Goal: Task Accomplishment & Management: Use online tool/utility

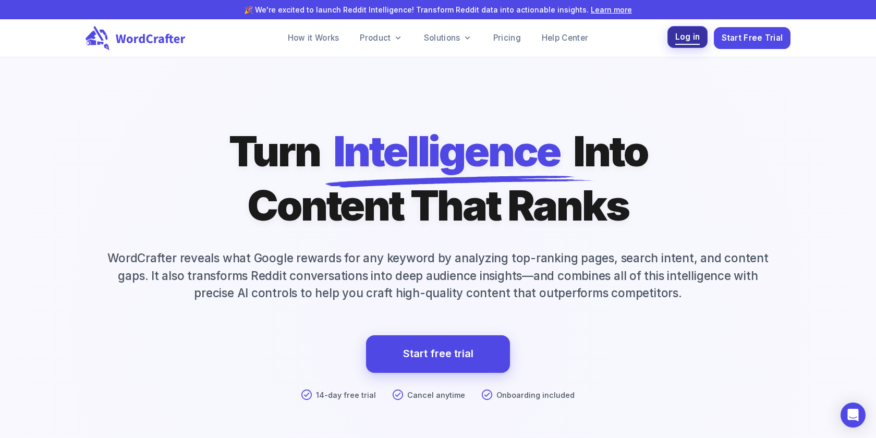
click at [681, 44] on span "Log in" at bounding box center [688, 37] width 25 height 14
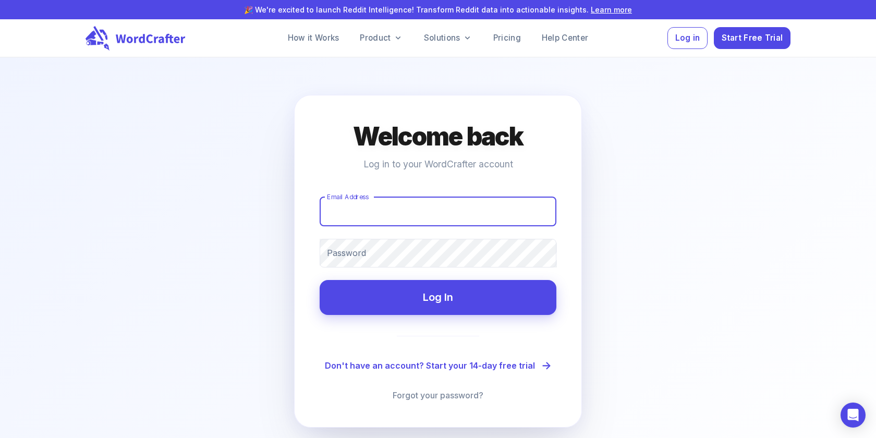
click at [421, 201] on input "Email Address" at bounding box center [438, 211] width 237 height 29
type input "[EMAIL_ADDRESS][DOMAIN_NAME]"
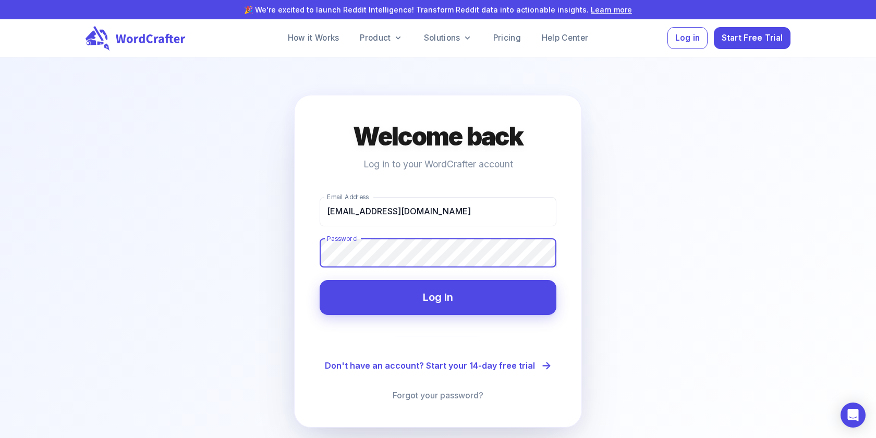
click at [320, 280] on button "Log In" at bounding box center [438, 297] width 237 height 35
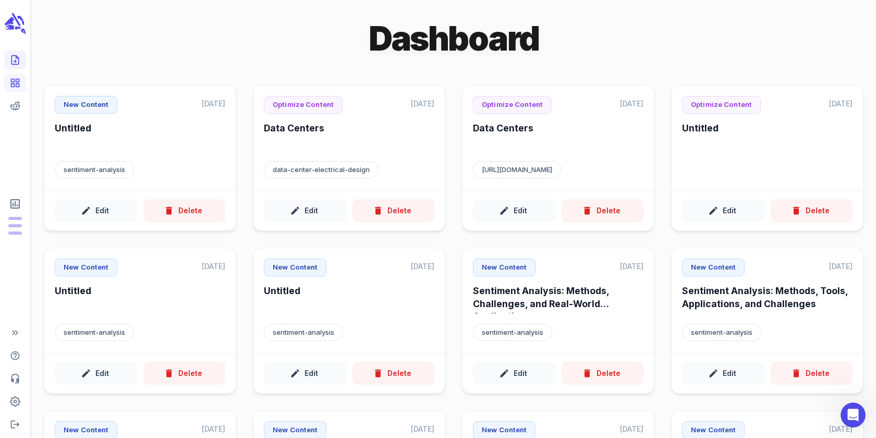
click at [16, 65] on icon "Create new content" at bounding box center [14, 60] width 7 height 9
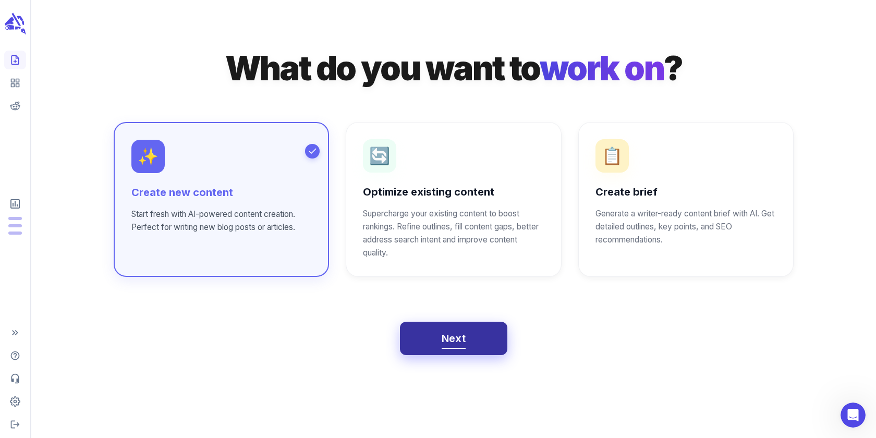
click at [432, 336] on button "Next" at bounding box center [454, 338] width 108 height 33
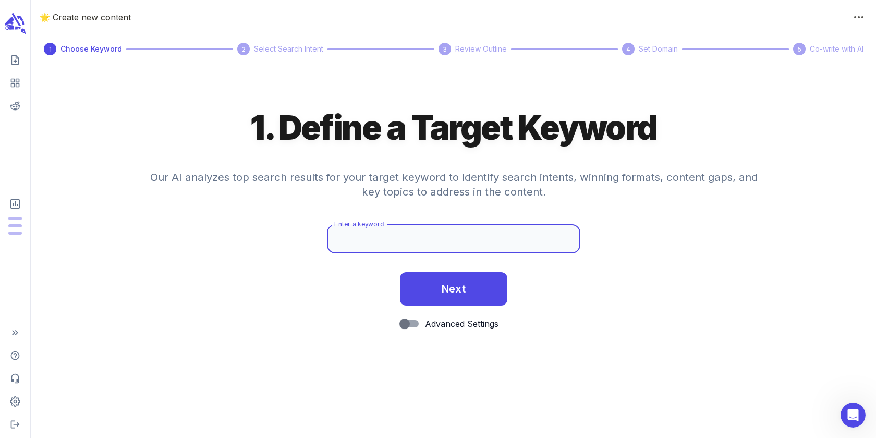
click at [367, 249] on input "Enter a keyword" at bounding box center [454, 238] width 254 height 29
type input "sentiment analysis"
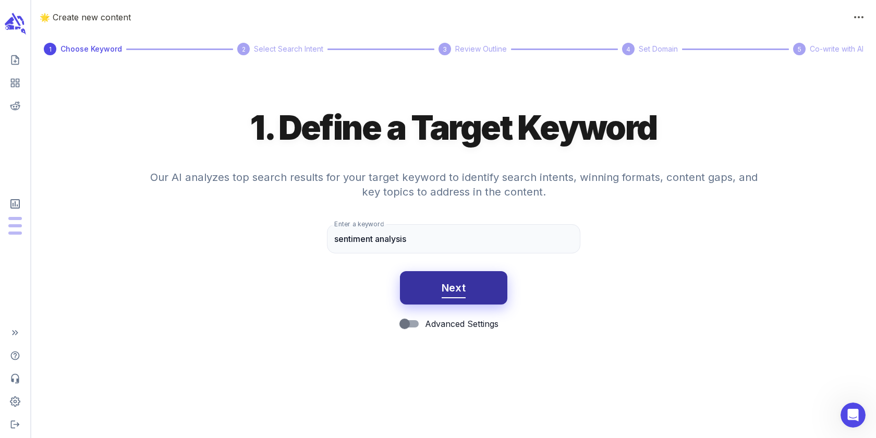
click at [410, 290] on button "Next" at bounding box center [454, 287] width 108 height 33
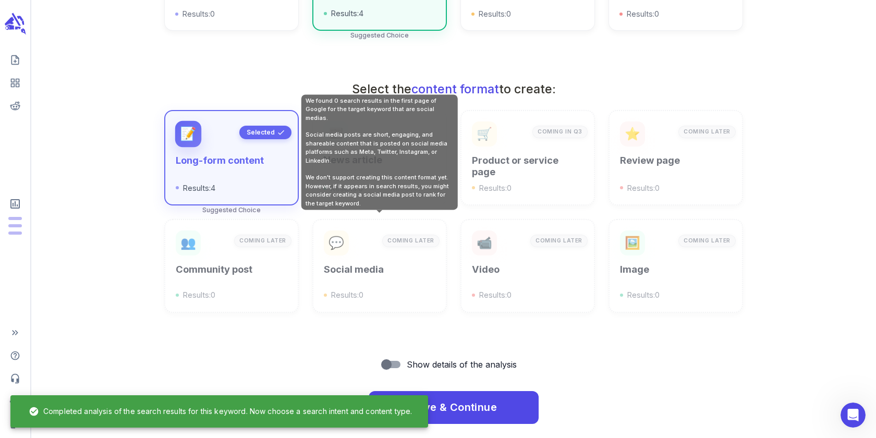
scroll to position [321, 0]
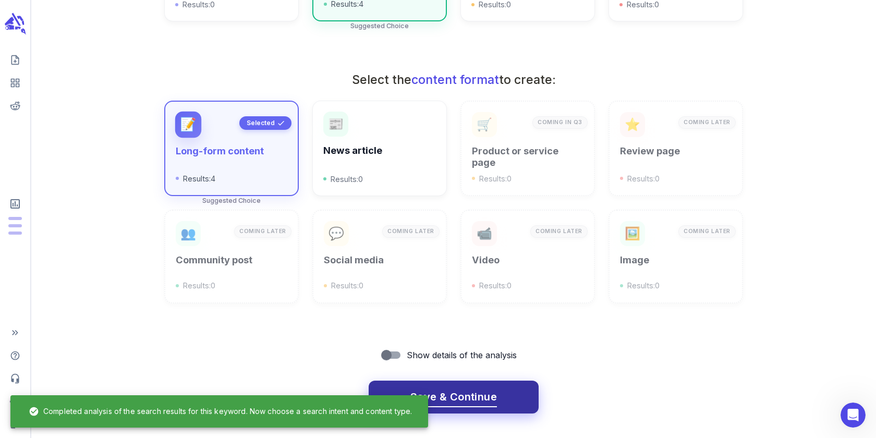
click at [505, 387] on button "Save & Continue" at bounding box center [454, 397] width 170 height 33
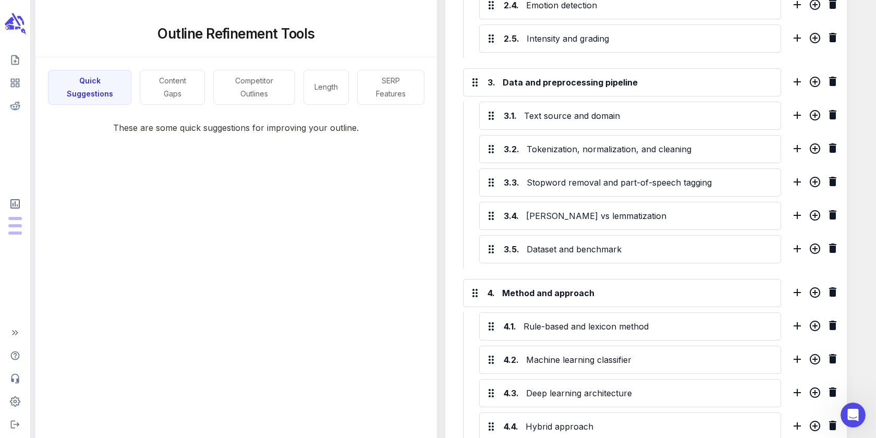
scroll to position [584, 0]
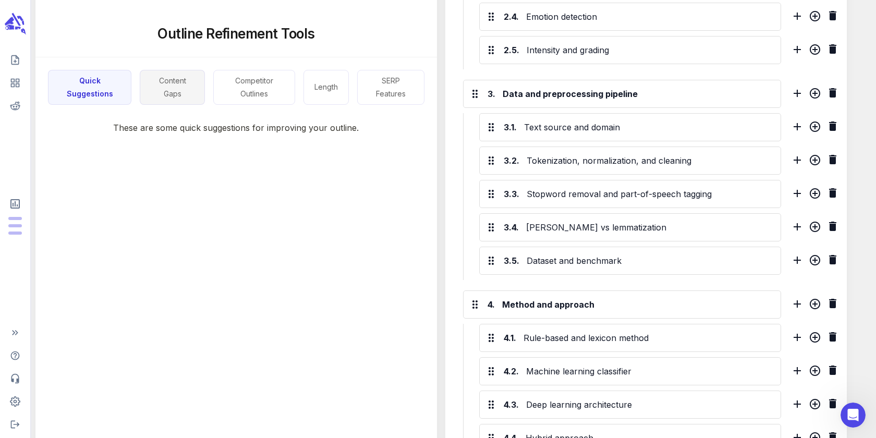
click at [150, 95] on button "Content Gaps" at bounding box center [172, 87] width 65 height 35
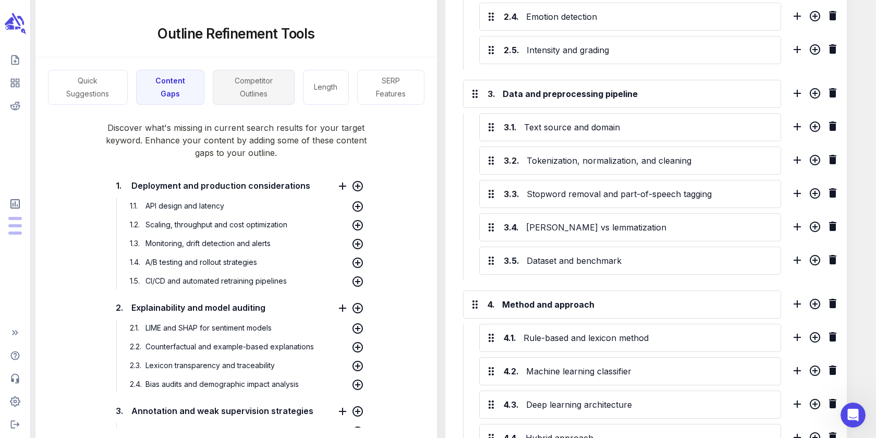
click at [248, 77] on button "Competitor Outlines" at bounding box center [254, 87] width 82 height 35
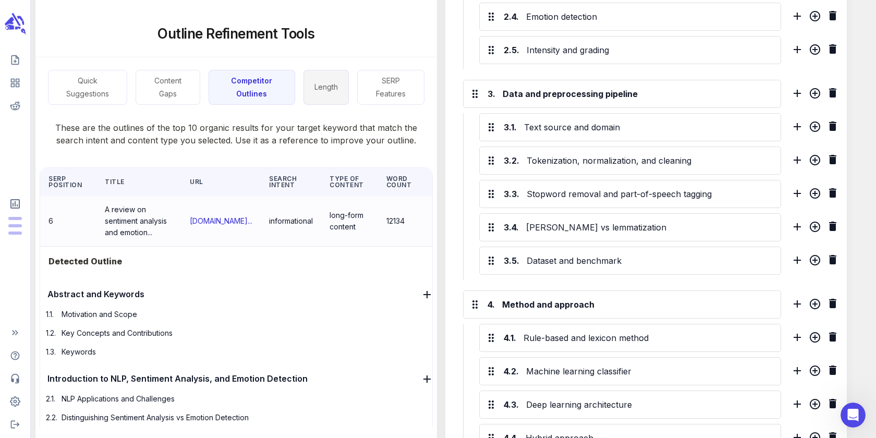
click at [325, 87] on button "Length" at bounding box center [326, 87] width 45 height 35
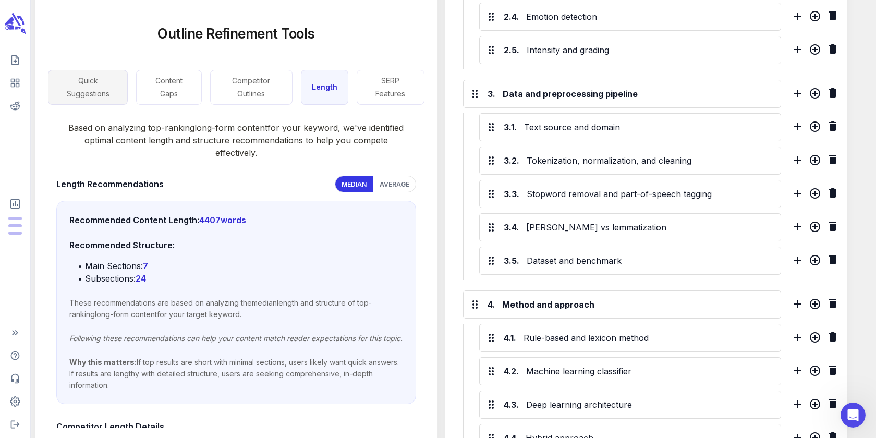
click at [104, 90] on button "Quick Suggestions" at bounding box center [88, 87] width 80 height 35
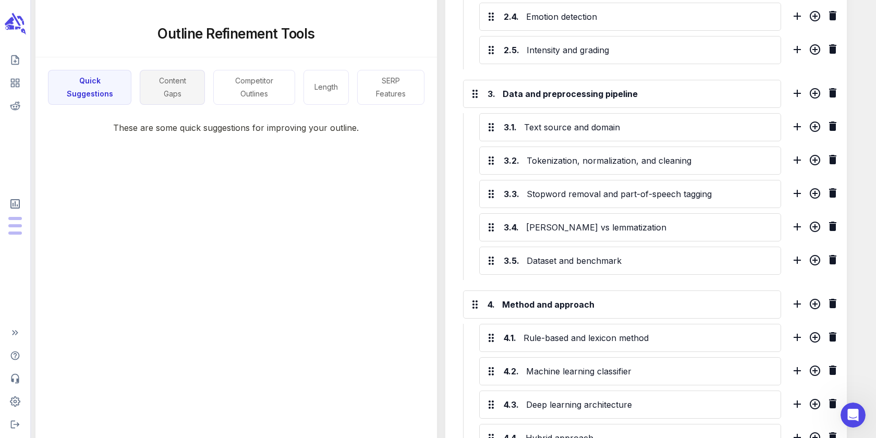
click at [155, 97] on button "Content Gaps" at bounding box center [172, 87] width 65 height 35
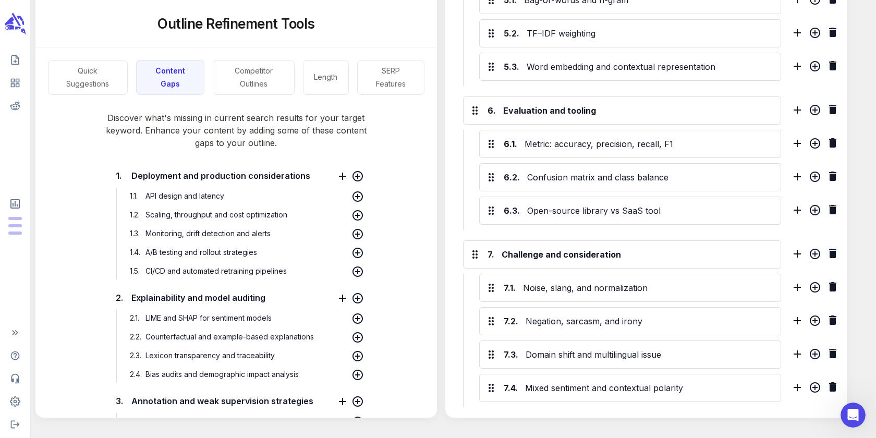
scroll to position [1170, 0]
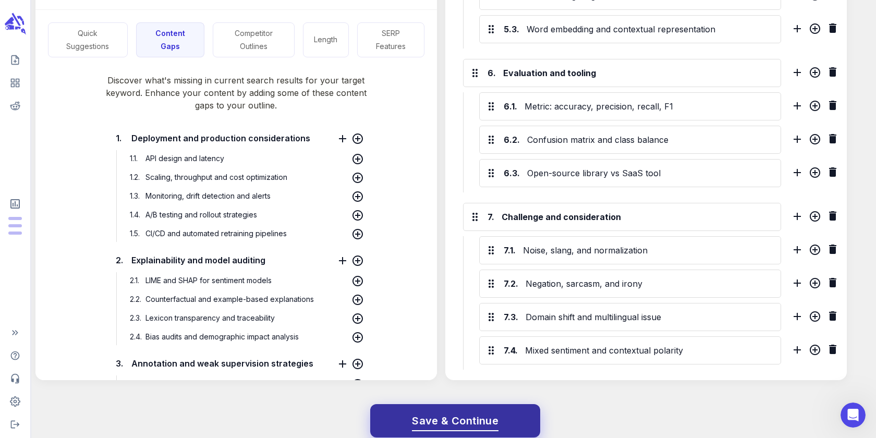
click at [465, 412] on span "Save & Continue" at bounding box center [455, 421] width 87 height 18
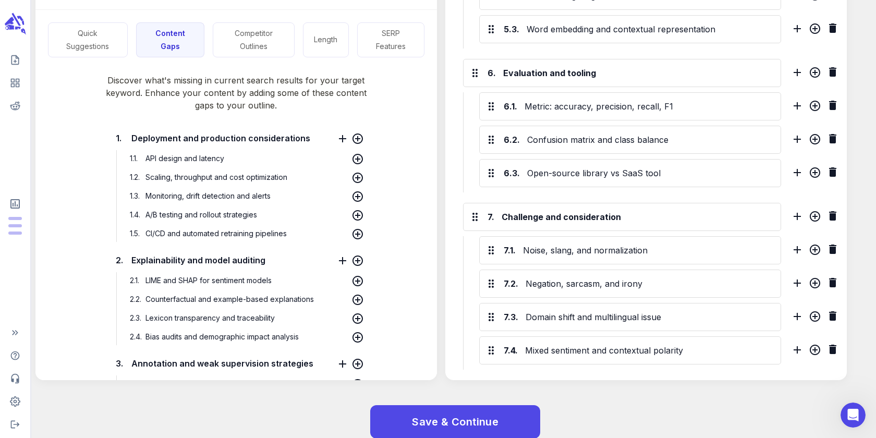
scroll to position [0, 0]
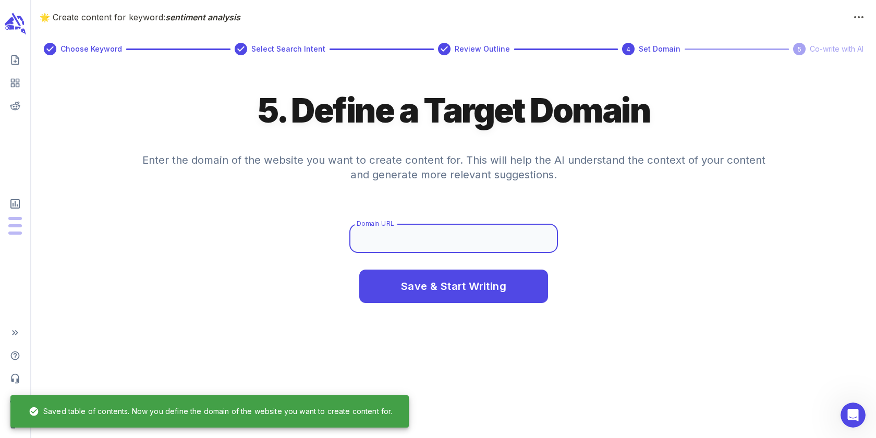
click at [407, 233] on input "Domain URL" at bounding box center [454, 238] width 209 height 29
type input "[URL]"
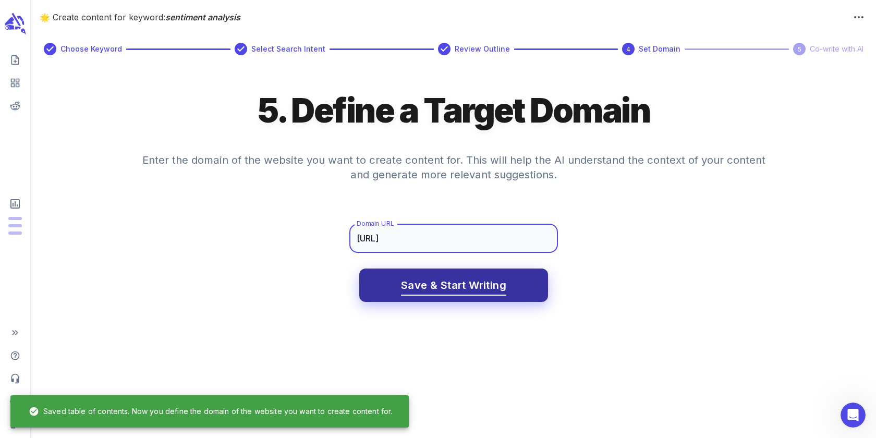
click at [423, 282] on span "Save & Start Writing" at bounding box center [453, 285] width 105 height 18
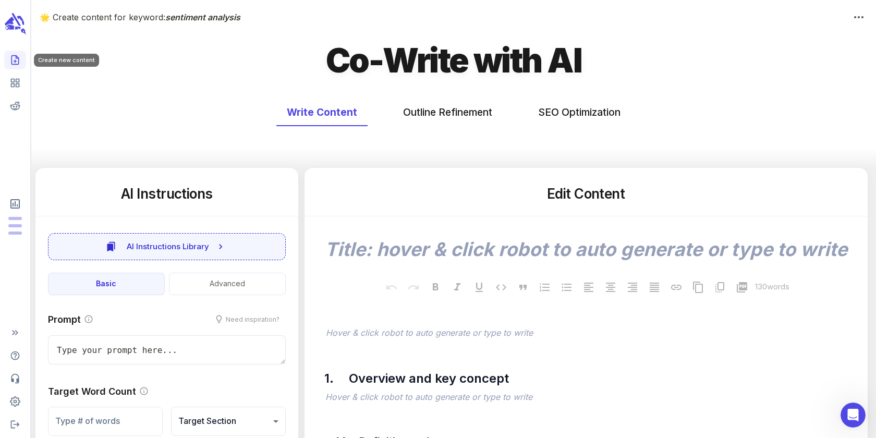
type textarea "x"
click at [11, 52] on link "Create new content" at bounding box center [15, 60] width 22 height 19
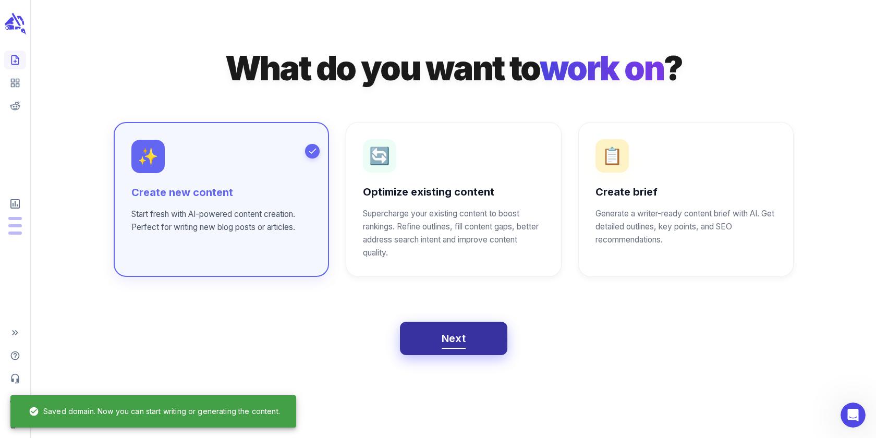
click at [449, 332] on span "Next" at bounding box center [454, 339] width 25 height 18
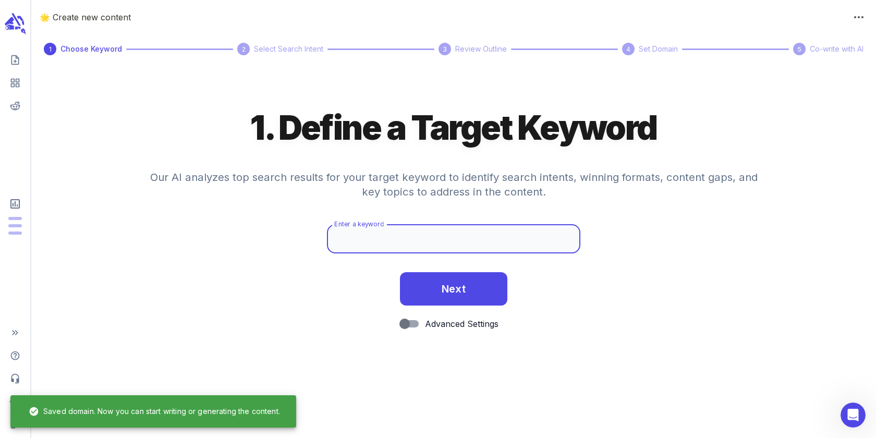
click at [395, 233] on input "Enter a keyword" at bounding box center [454, 238] width 254 height 29
type input "sentiment analysis"
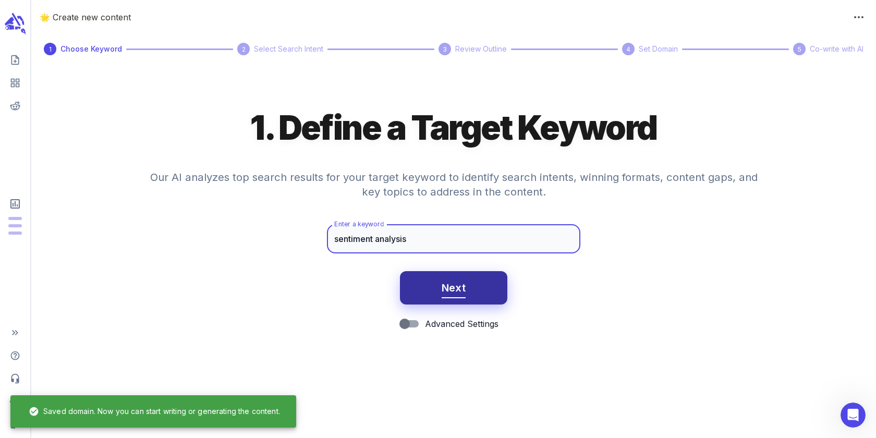
click at [410, 294] on button "Next" at bounding box center [454, 287] width 108 height 33
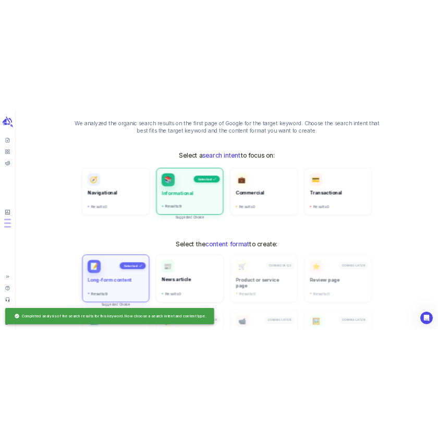
scroll to position [321, 0]
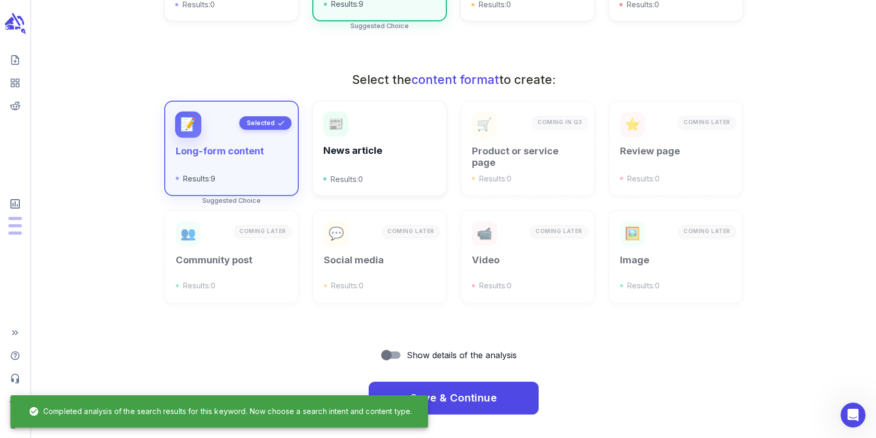
click at [438, 377] on div "Save & Continue" at bounding box center [454, 395] width 828 height 42
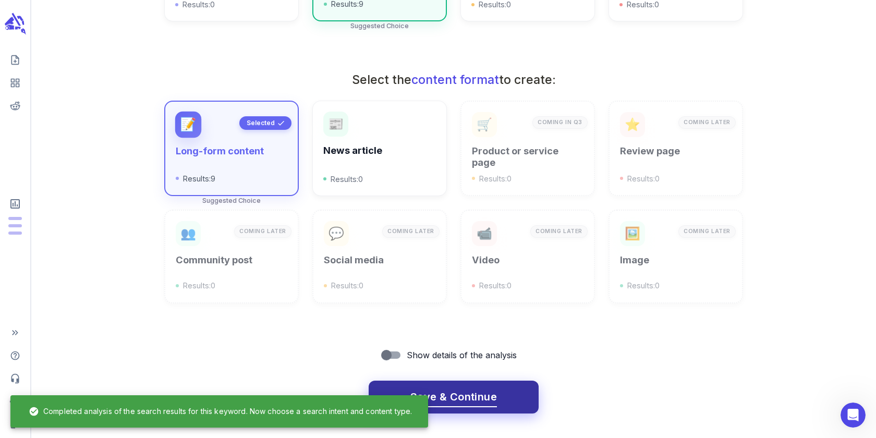
click at [439, 388] on span "Save & Continue" at bounding box center [454, 397] width 87 height 18
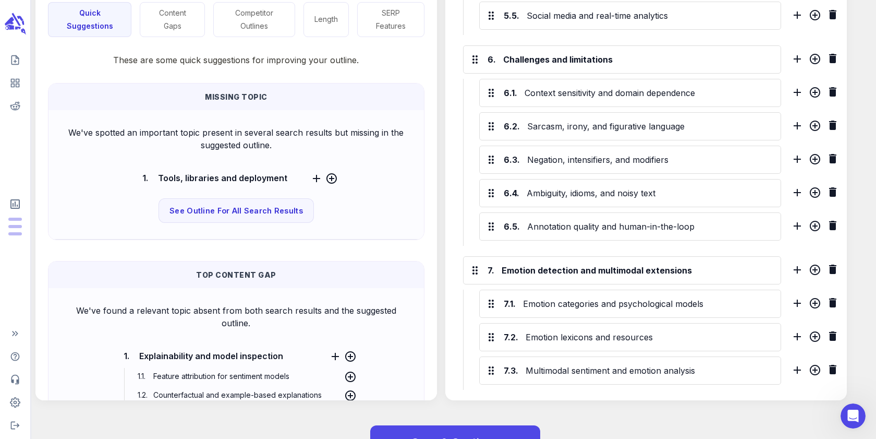
scroll to position [0, 0]
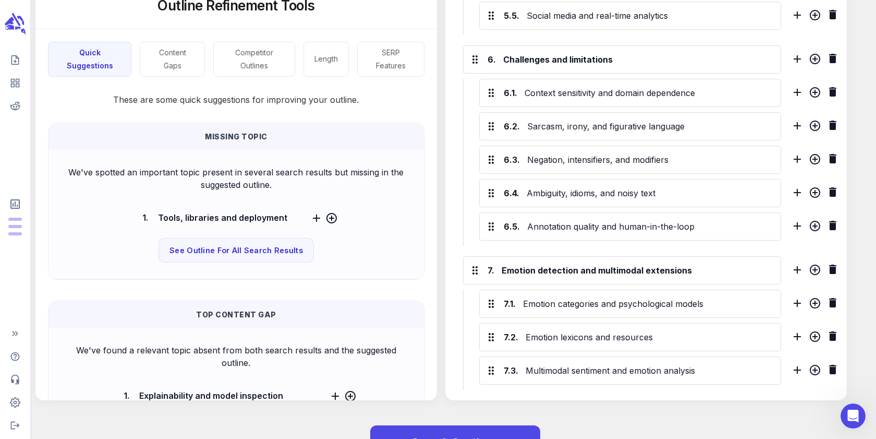
click at [273, 210] on span "Tools, libraries and deployment" at bounding box center [222, 218] width 135 height 16
drag, startPoint x: 173, startPoint y: 196, endPoint x: 250, endPoint y: 196, distance: 77.2
click at [250, 210] on span "Tools, libraries and deployment" at bounding box center [222, 218] width 135 height 16
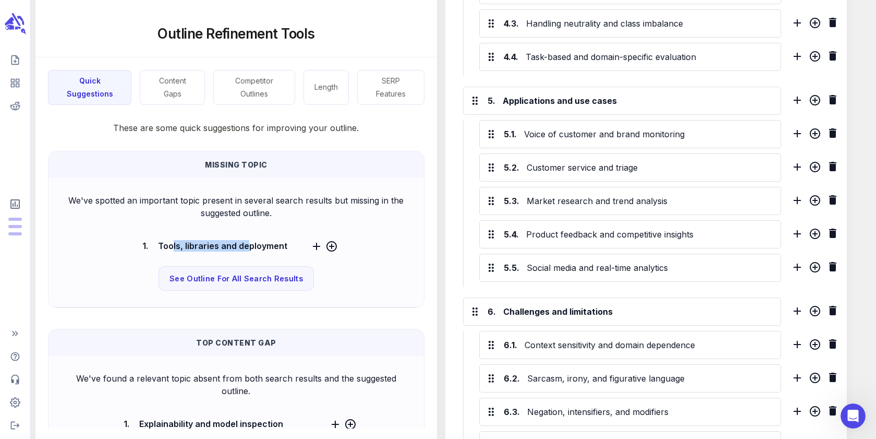
scroll to position [1025, 0]
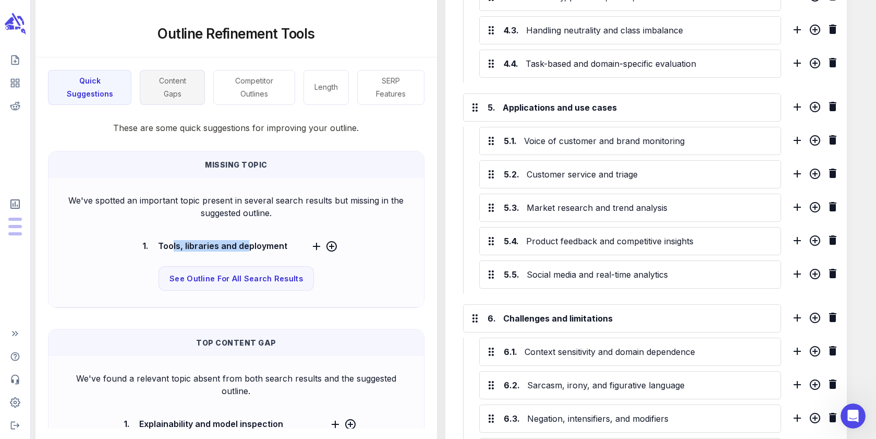
click at [167, 83] on button "Content Gaps" at bounding box center [172, 87] width 65 height 35
